Goal: Find specific page/section: Find specific page/section

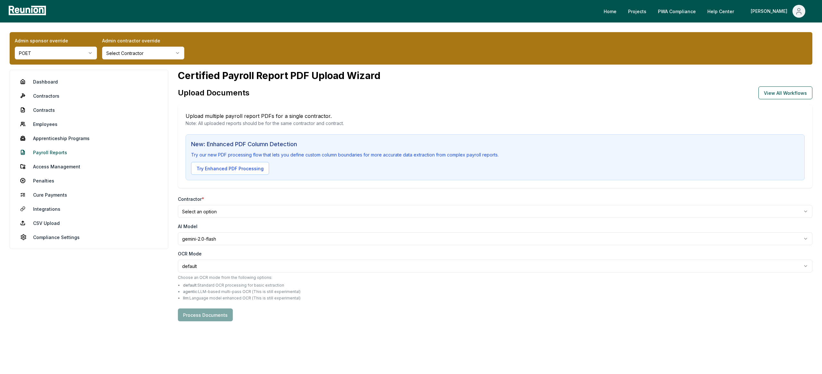
click at [54, 148] on link "Payroll Reports" at bounding box center [89, 152] width 148 height 13
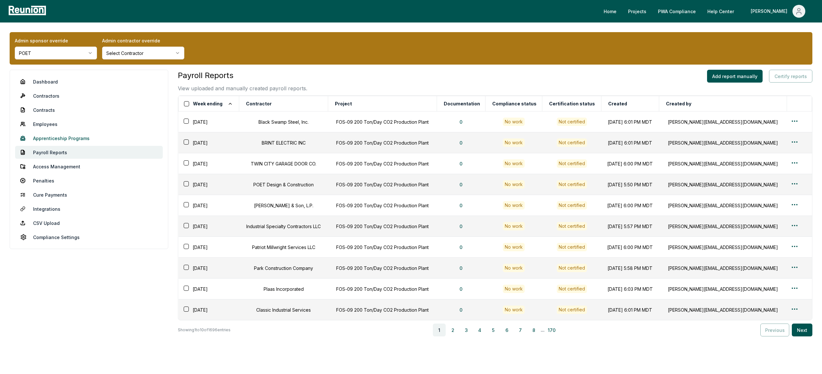
click at [63, 137] on link "Apprenticeship Programs" at bounding box center [89, 138] width 148 height 13
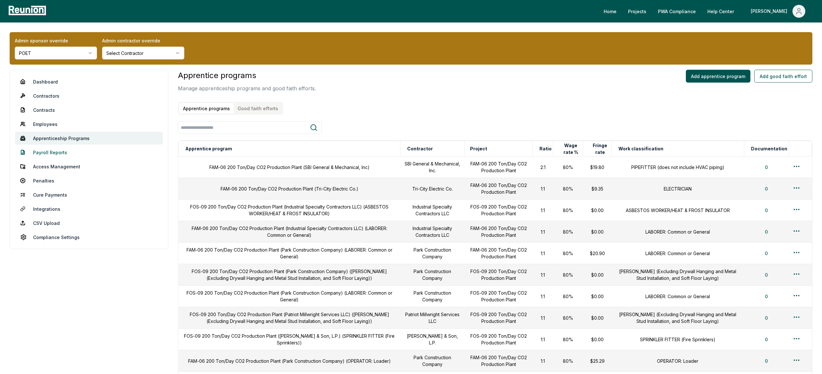
click at [62, 151] on link "Payroll Reports" at bounding box center [89, 152] width 148 height 13
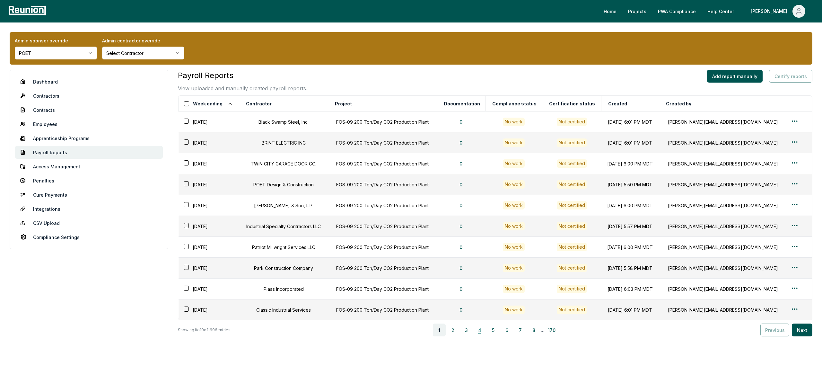
click at [480, 326] on button "4" at bounding box center [479, 329] width 13 height 13
click at [524, 331] on button "7" at bounding box center [522, 329] width 13 height 13
click at [475, 330] on button "5" at bounding box center [477, 329] width 13 height 13
click at [564, 333] on div "1 2 3 4 5 6 7 8 ... 170" at bounding box center [497, 329] width 527 height 13
click at [555, 330] on button "170" at bounding box center [553, 329] width 13 height 13
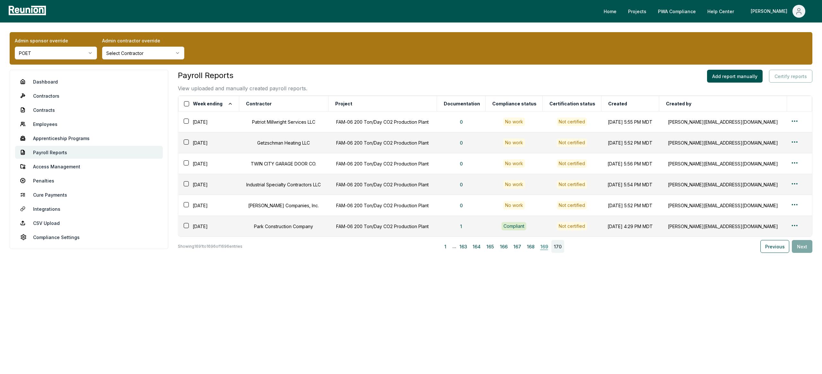
click at [540, 242] on button "169" at bounding box center [544, 246] width 13 height 13
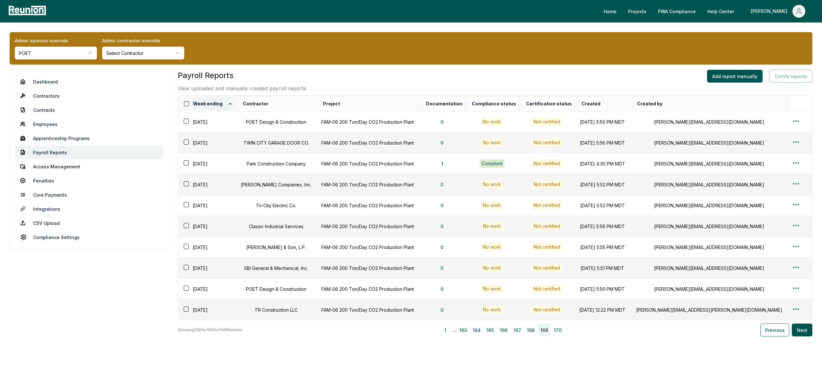
click at [231, 102] on icon at bounding box center [230, 103] width 5 height 5
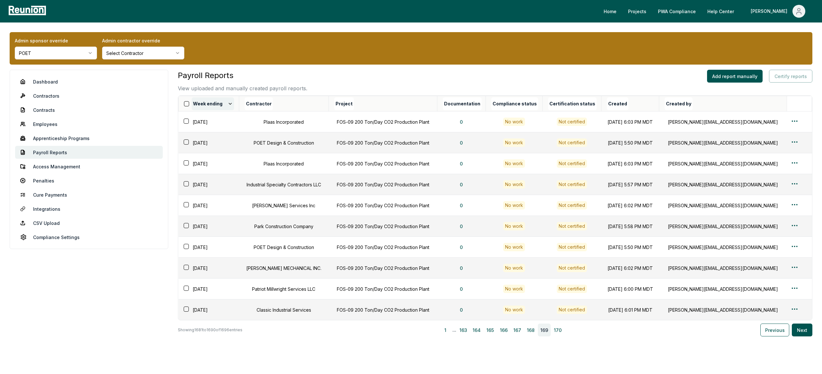
click at [231, 102] on icon at bounding box center [230, 103] width 5 height 5
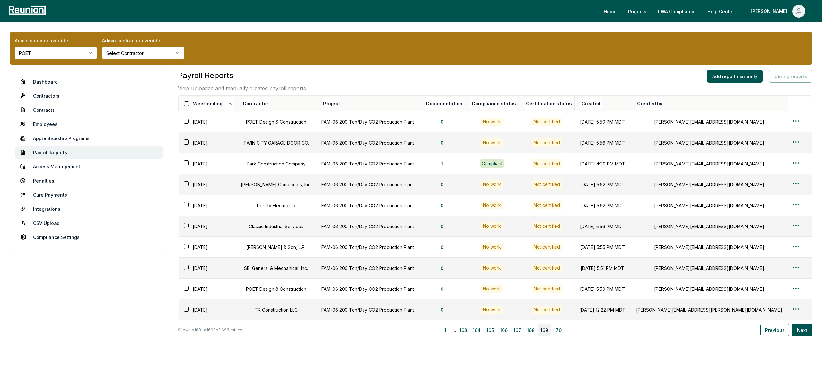
click at [231, 102] on icon at bounding box center [230, 103] width 5 height 5
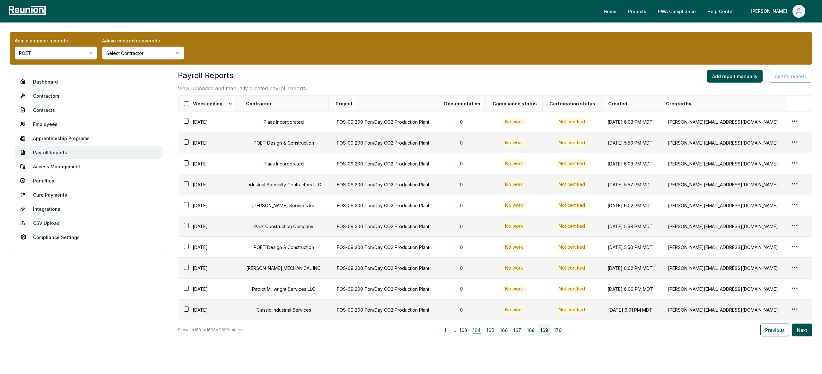
click at [483, 328] on button "164" at bounding box center [477, 329] width 13 height 13
click at [225, 103] on button "Week ending" at bounding box center [213, 103] width 42 height 13
click at [411, 66] on div "Admin sponsor override POET Admin contractor override Select Contractor Dashboa…" at bounding box center [411, 211] width 822 height 378
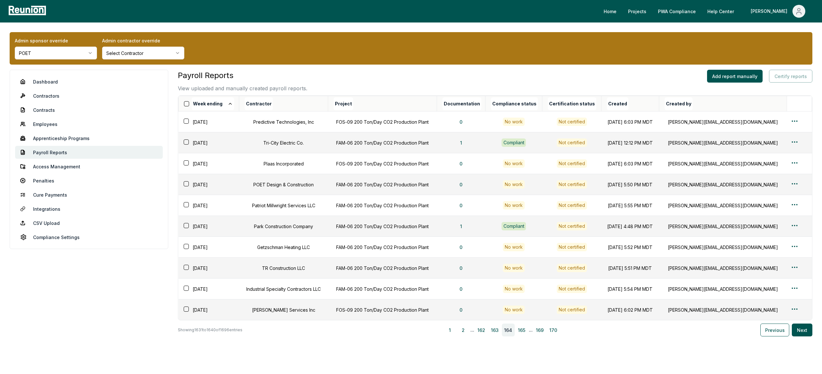
click at [481, 48] on div "Admin sponsor override POET Admin contractor override Select Contractor" at bounding box center [411, 48] width 803 height 32
